Goal: Check status: Check status

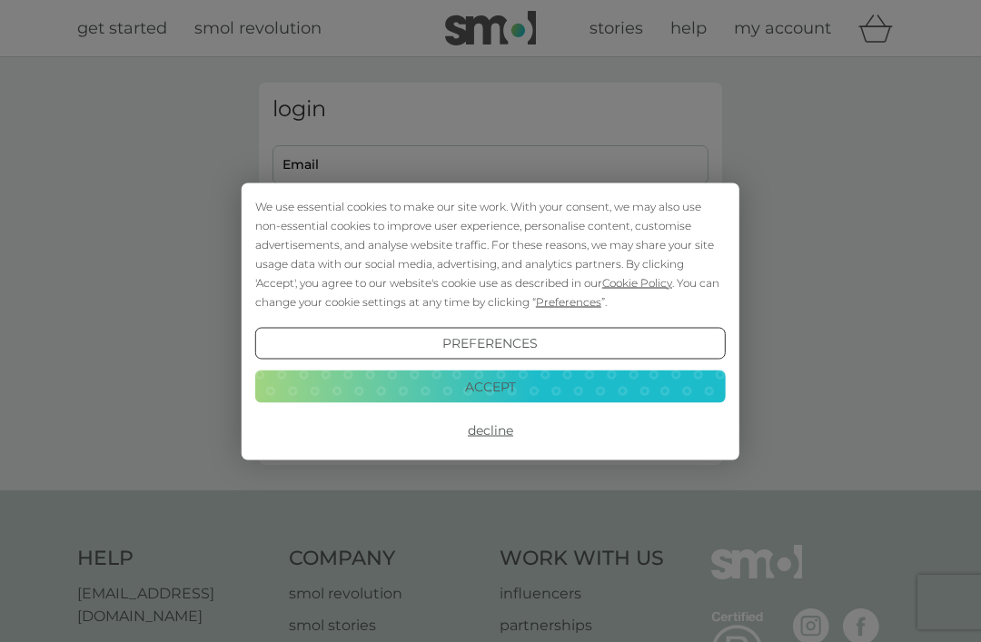
click at [502, 424] on button "Decline" at bounding box center [490, 430] width 471 height 33
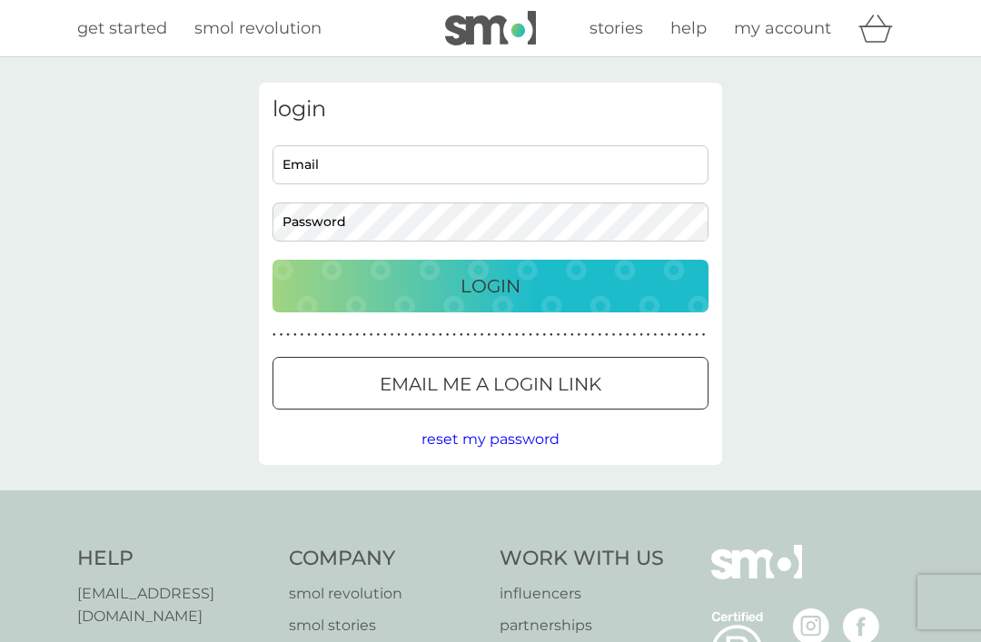
click at [378, 170] on input "Email" at bounding box center [491, 164] width 436 height 39
type input "carolinejeeves@hotmail.com"
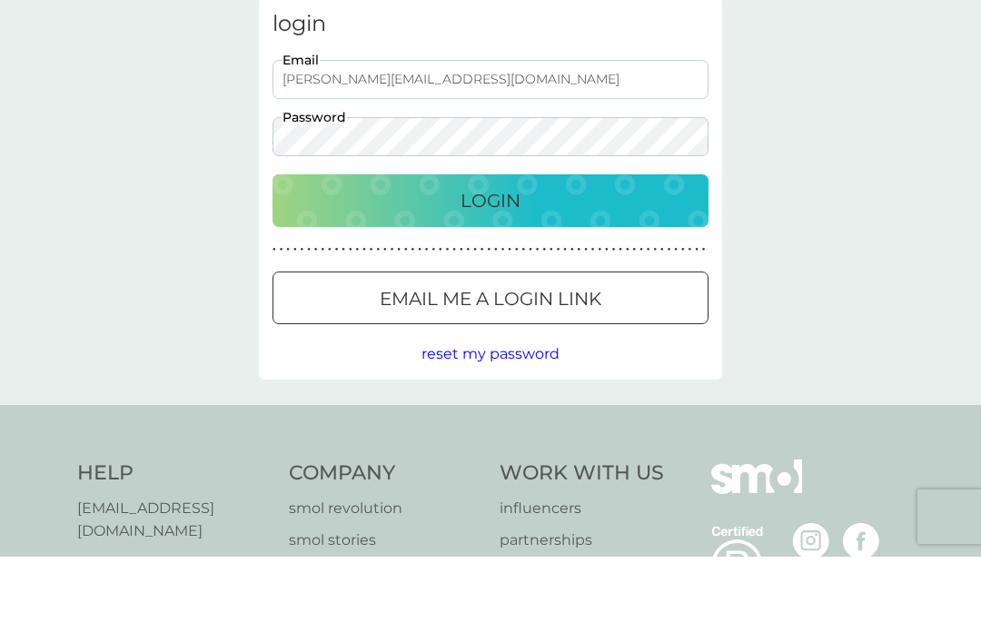
click at [525, 272] on div "Login" at bounding box center [491, 286] width 400 height 29
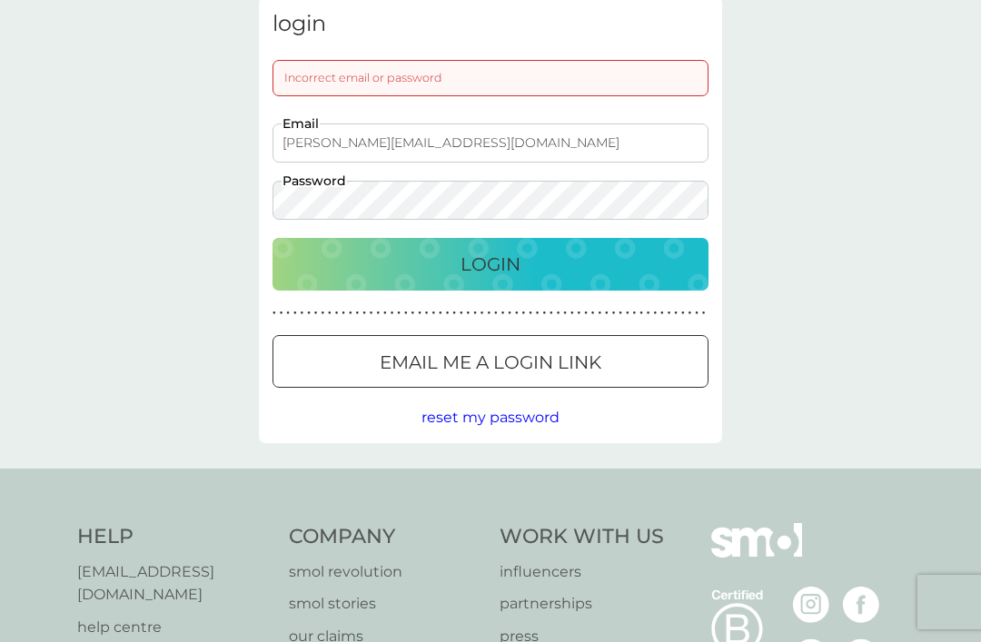
click at [520, 250] on p "Login" at bounding box center [491, 264] width 60 height 29
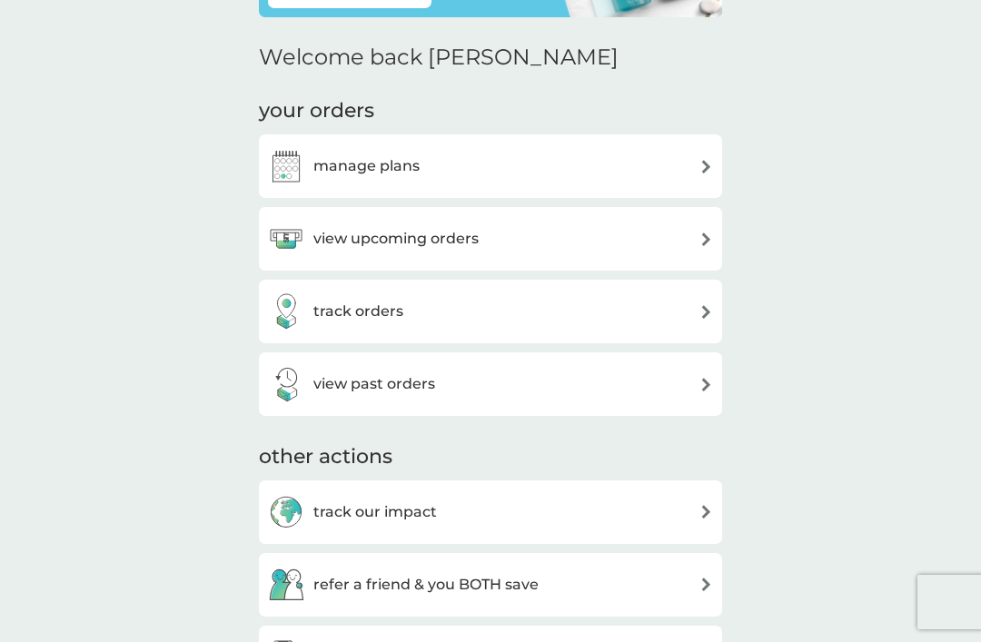
scroll to position [190, 0]
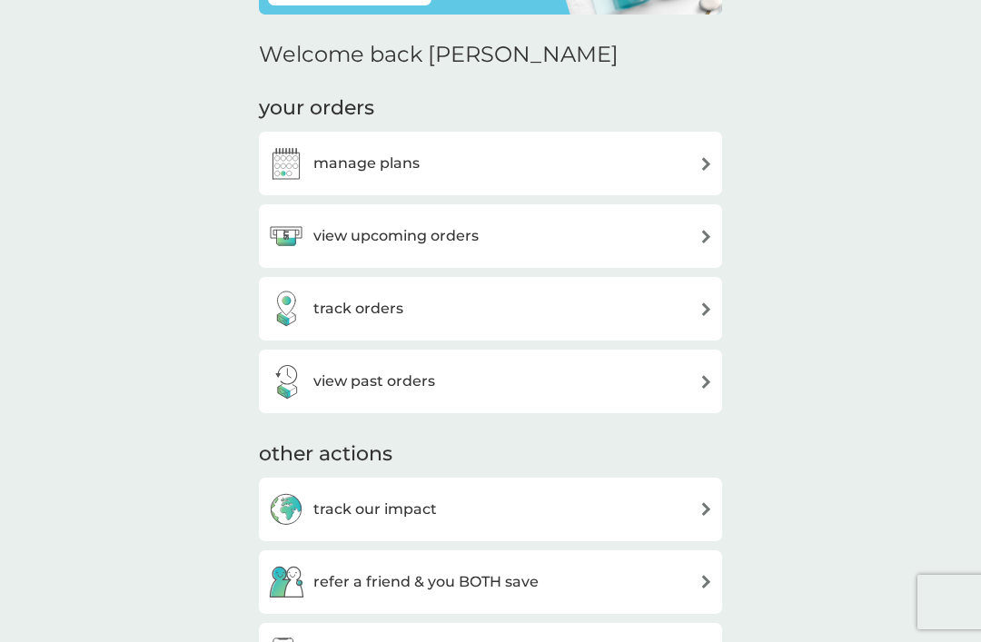
click at [607, 239] on div "view upcoming orders" at bounding box center [490, 236] width 445 height 36
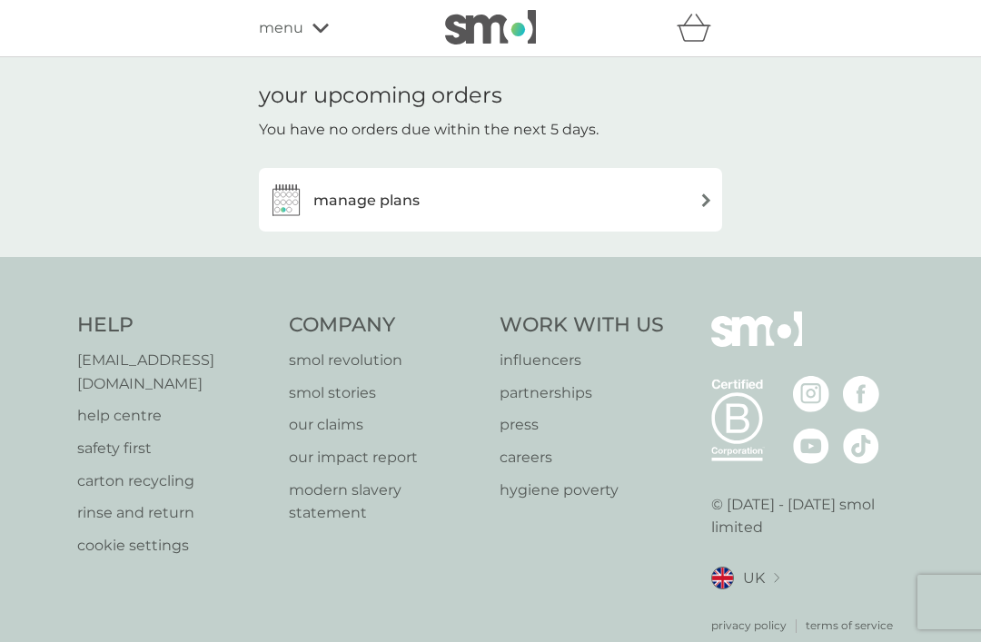
click at [706, 205] on img at bounding box center [707, 201] width 14 height 14
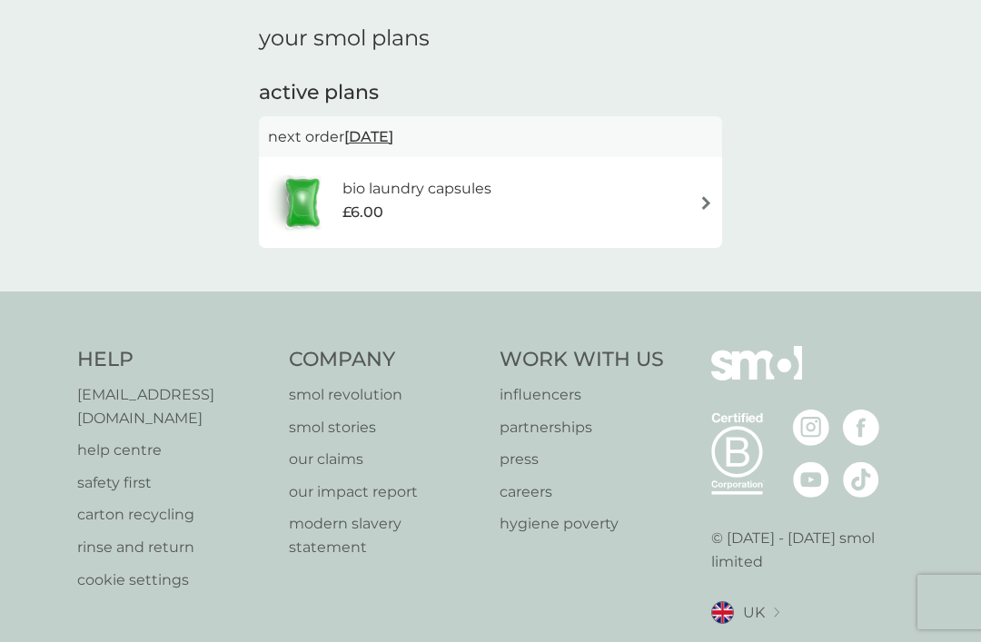
scroll to position [58, 0]
